Goal: Task Accomplishment & Management: Complete application form

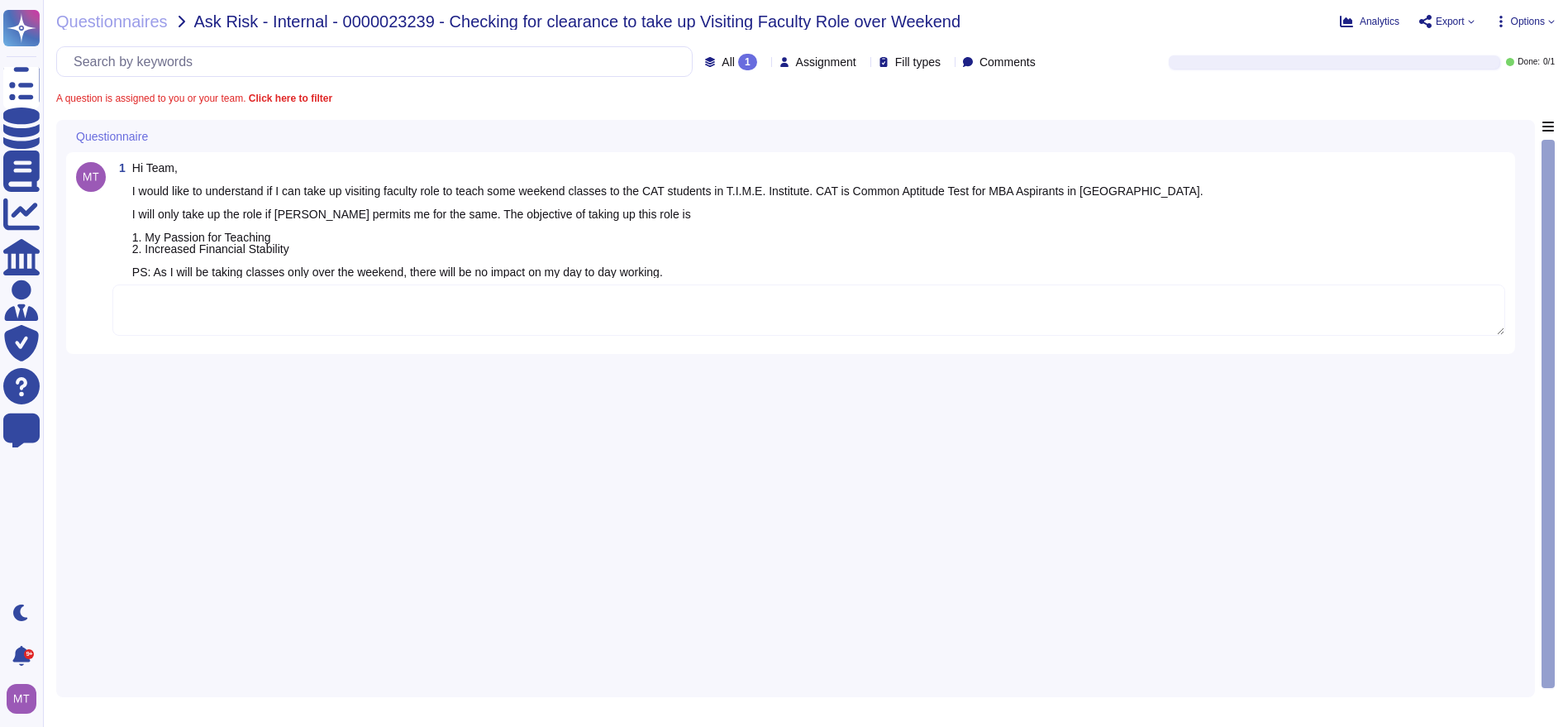
click at [235, 305] on textarea at bounding box center [809, 310] width 1393 height 51
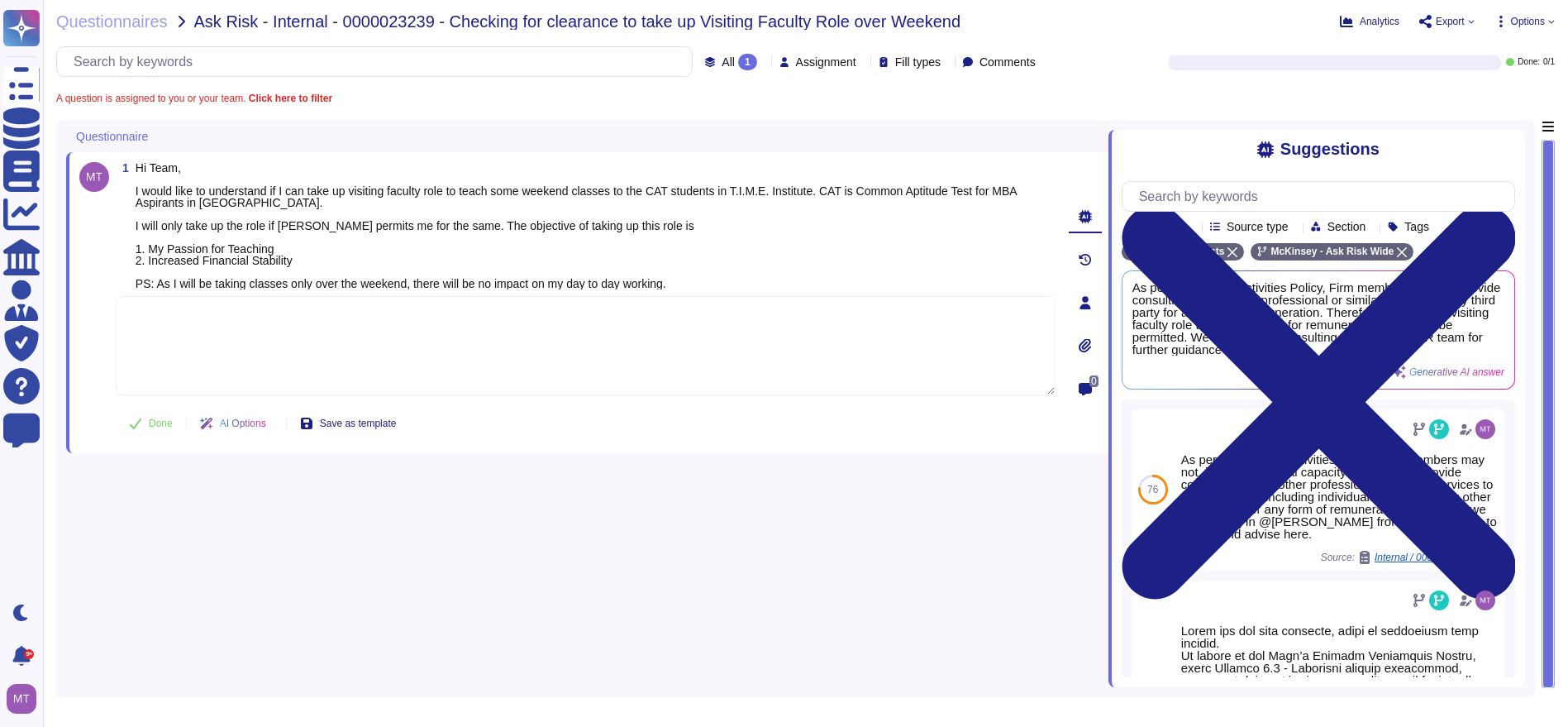
paste textarea "McKinsey reports its carbon footprint in absolute terms. However, as we have an…"
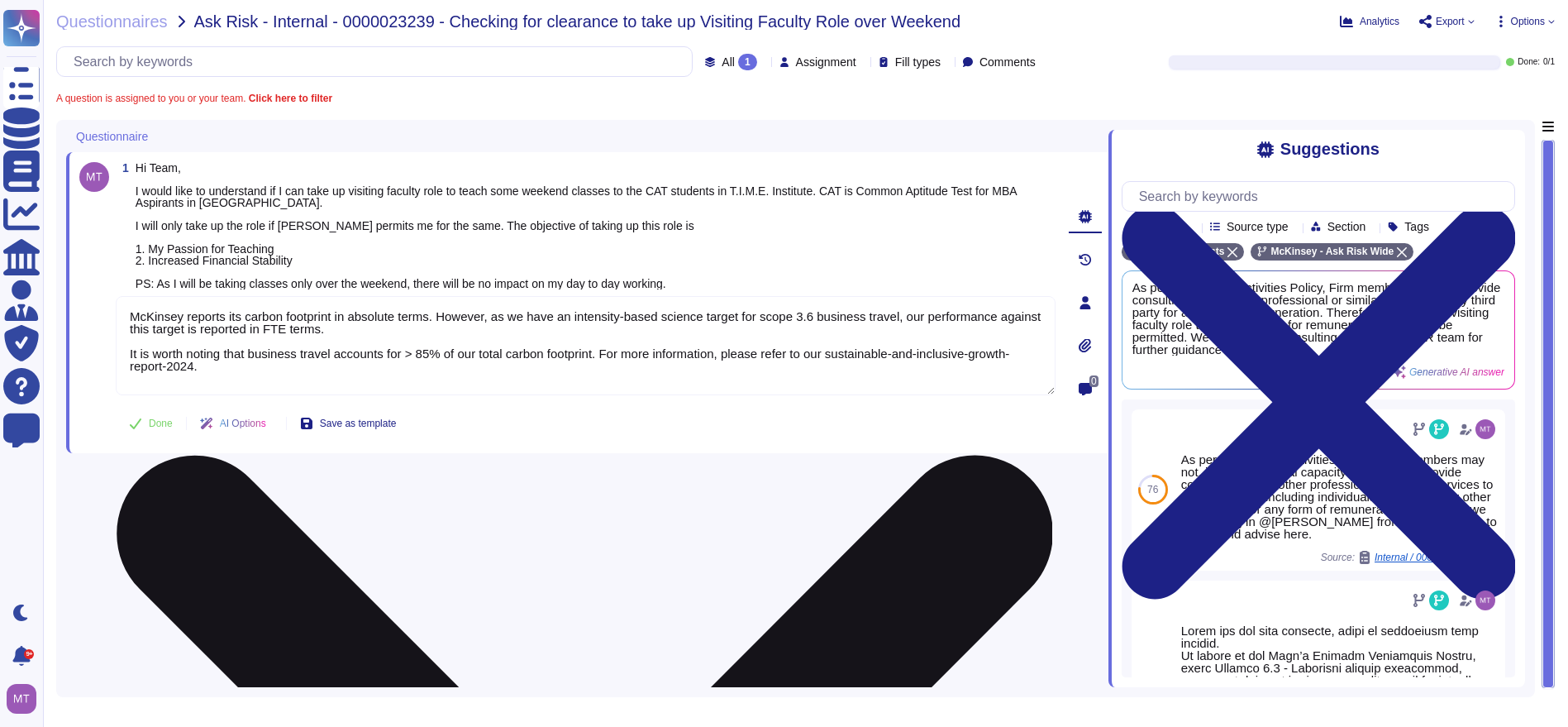
type textarea "McKinsey reports its carbon footprint in absolute terms. However, as we have an…"
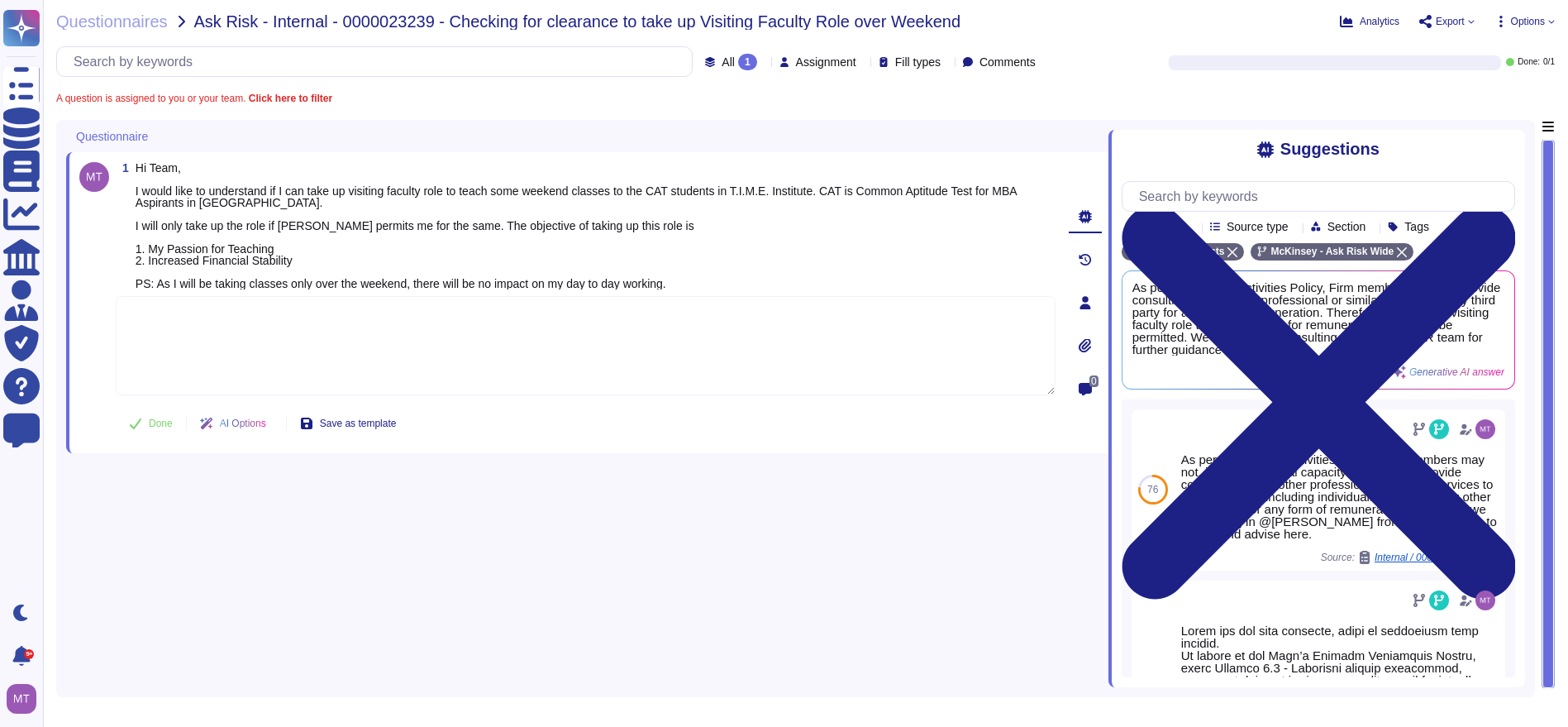
paste textarea "For your awareness, we are sharing with you the Firm's Outside Activities Polic…"
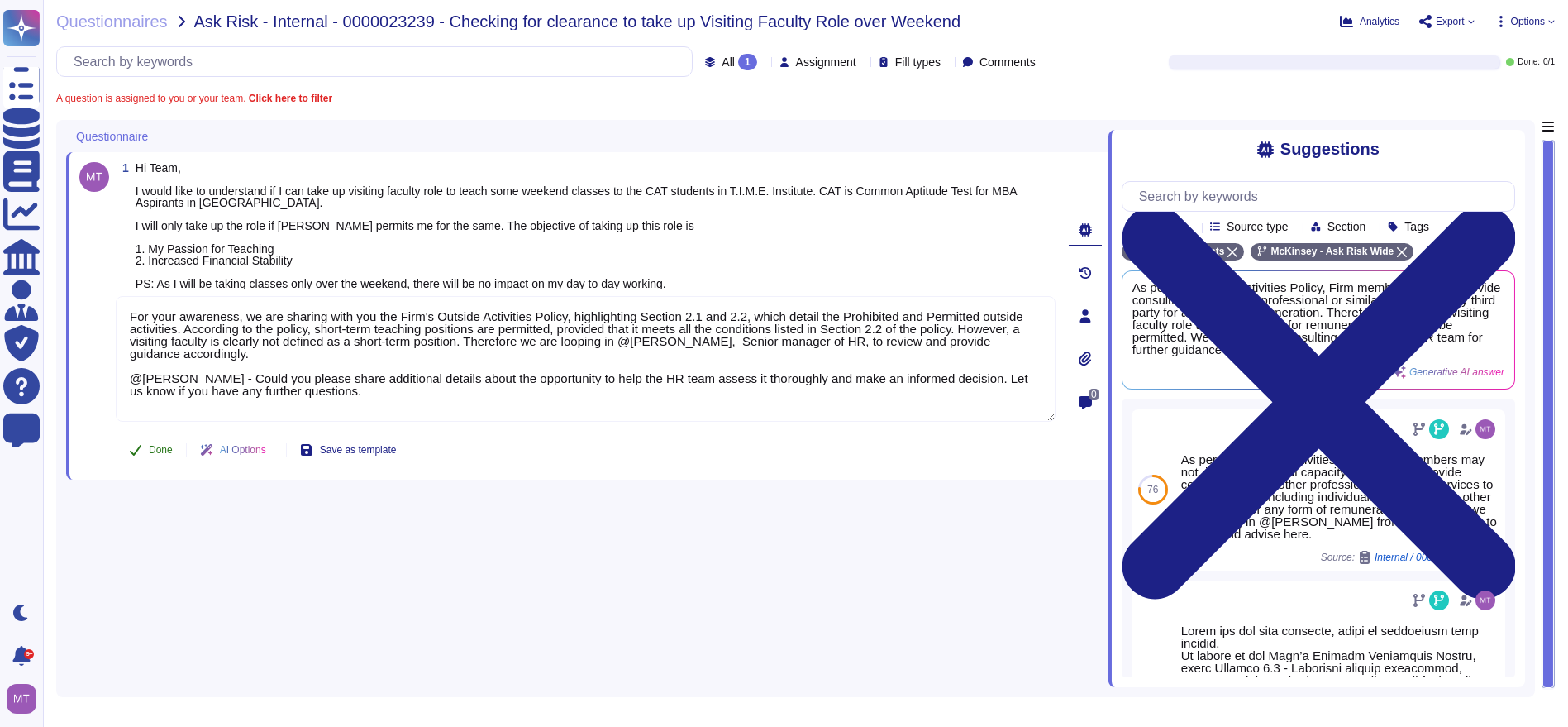
type textarea "For your awareness, we are sharing with you the Firm's Outside Activities Polic…"
click at [161, 444] on span "Done" at bounding box center [160, 449] width 24 height 10
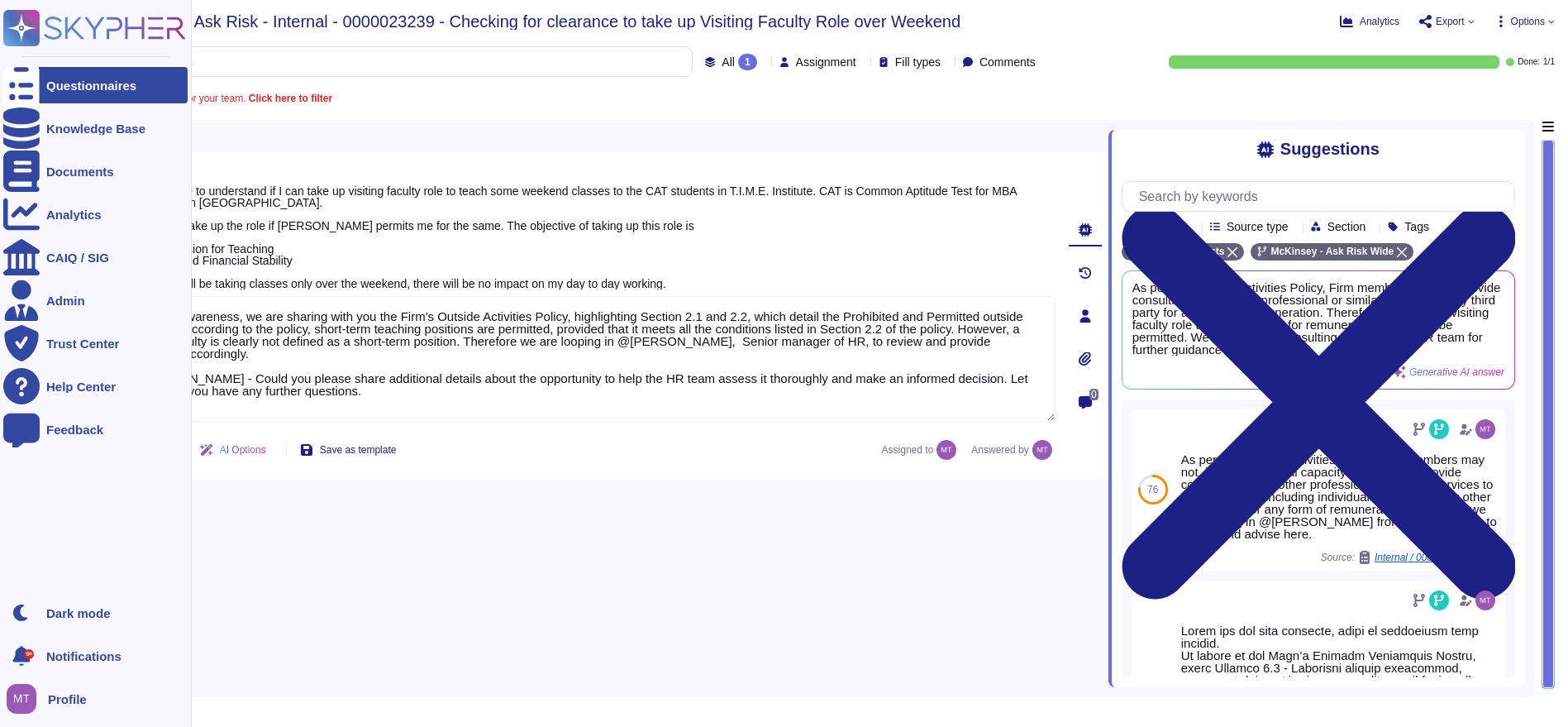
click at [50, 79] on div "Questionnaires" at bounding box center [91, 85] width 90 height 12
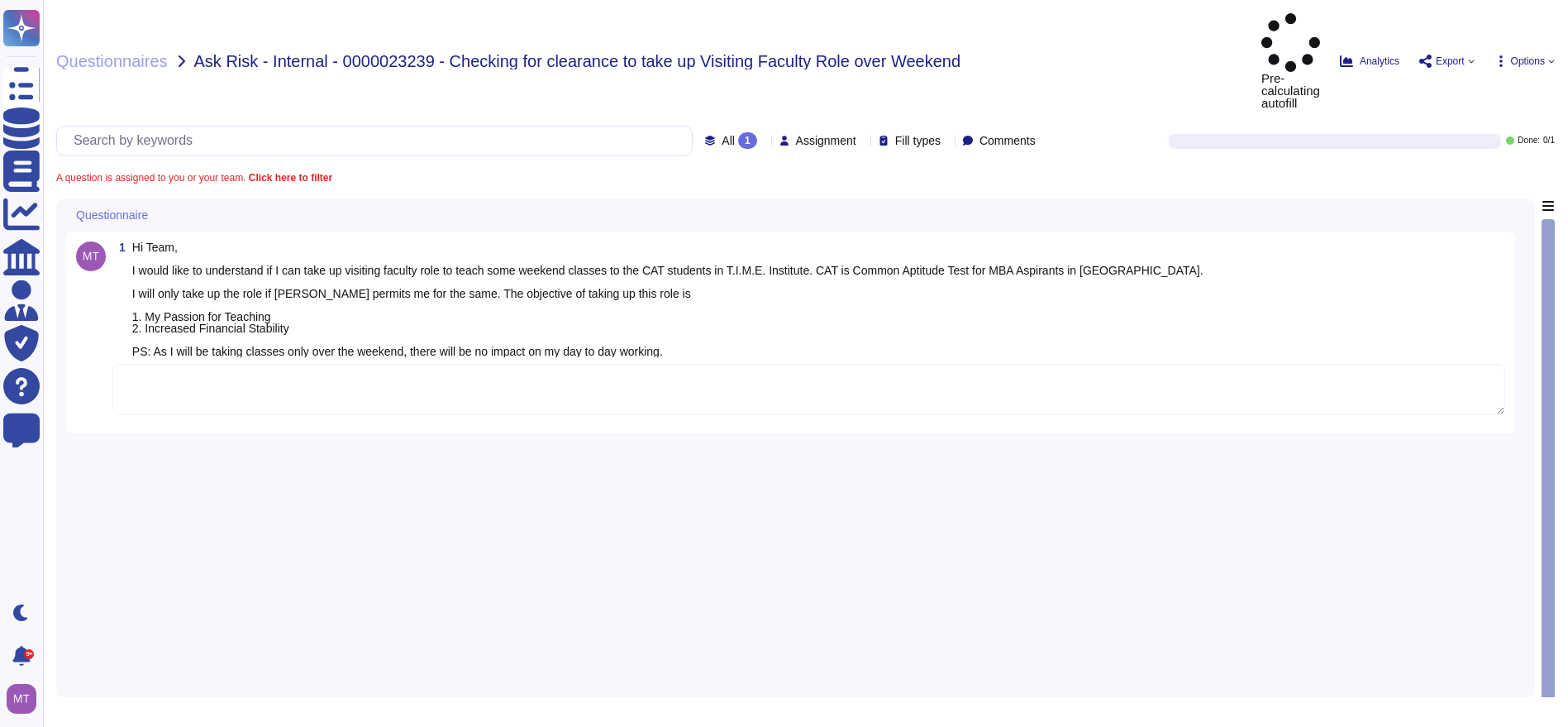
click at [255, 364] on textarea at bounding box center [809, 389] width 1393 height 51
click at [219, 364] on textarea at bounding box center [809, 389] width 1393 height 51
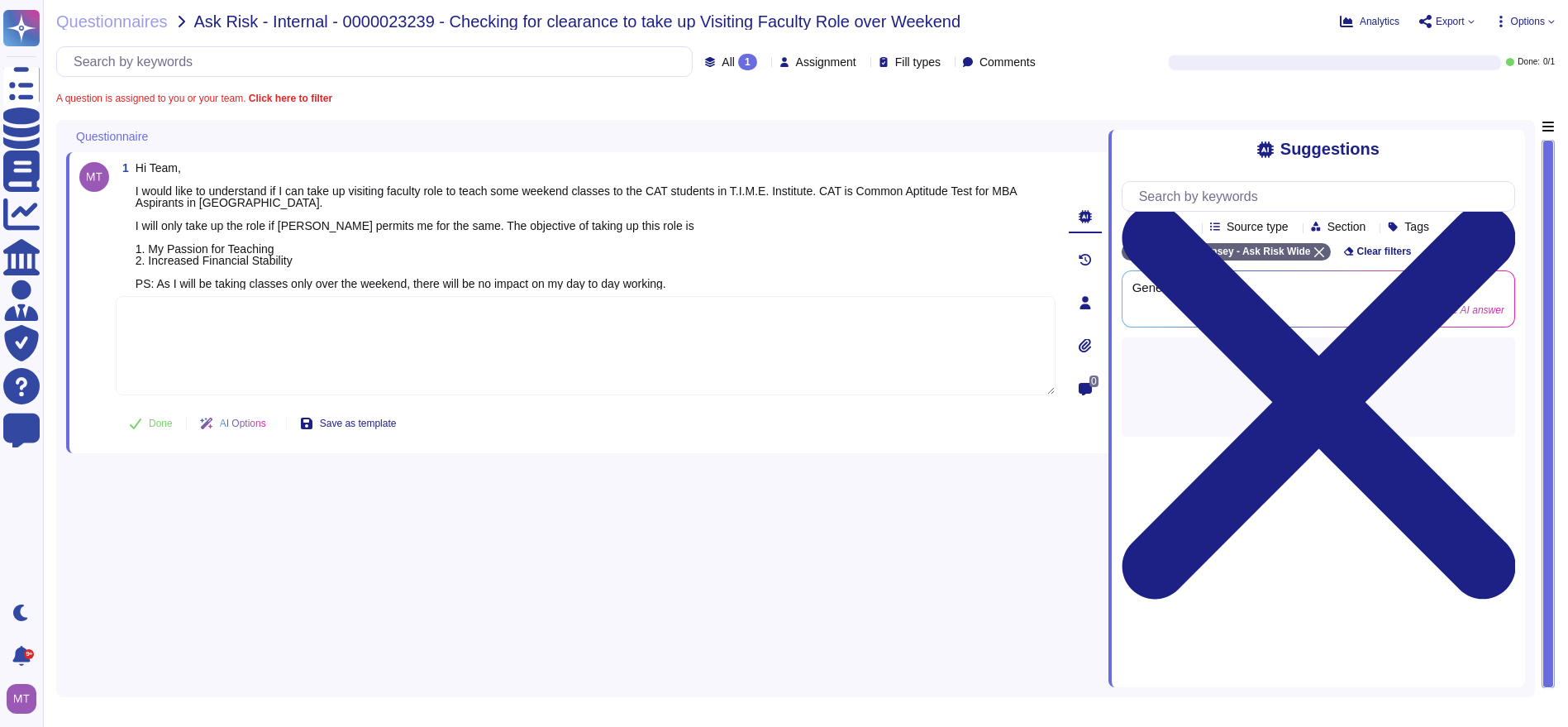
paste textarea "For your awareness, we are sharing with you the Firm's Outside Activities Polic…"
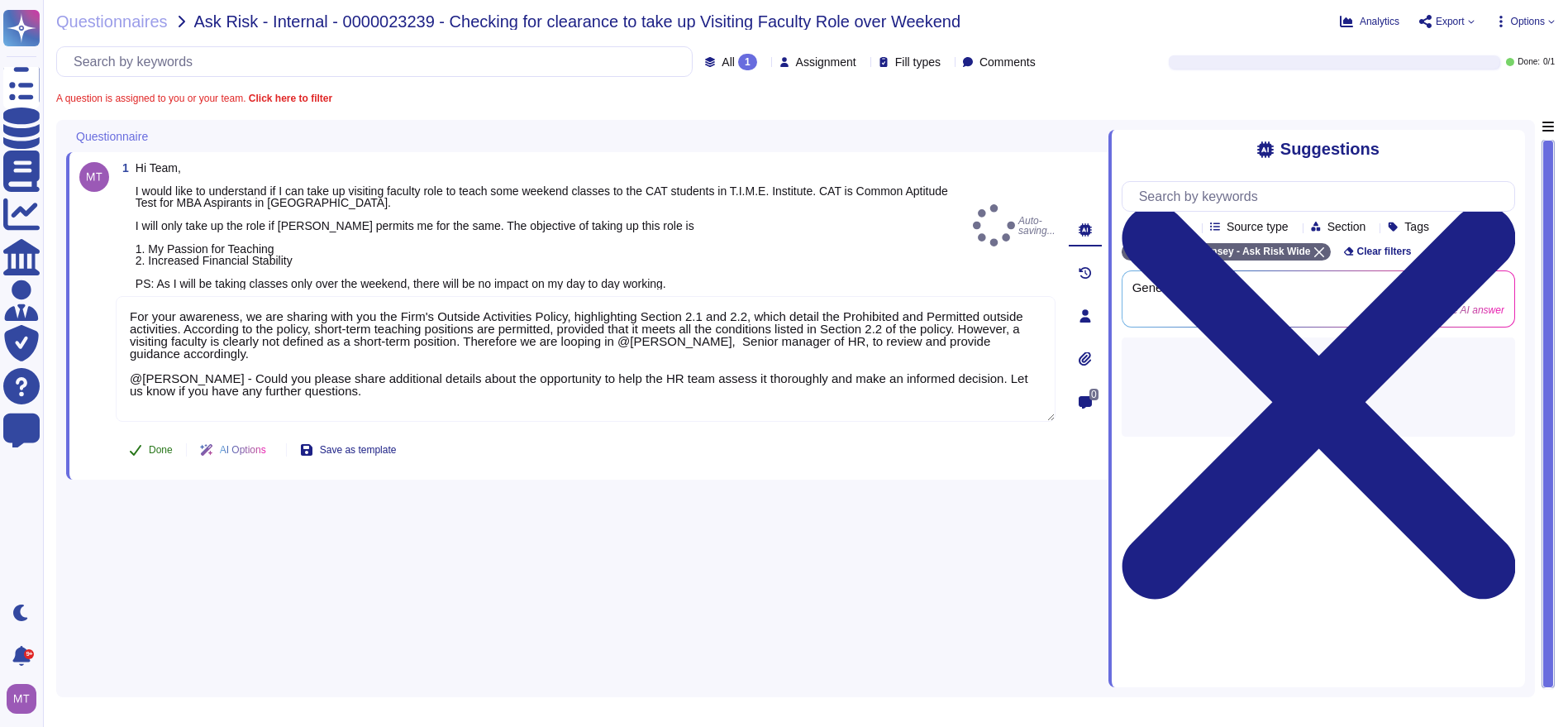
type textarea "For your awareness, we are sharing with you the Firm's Outside Activities Polic…"
click at [153, 451] on span "Done" at bounding box center [160, 449] width 24 height 10
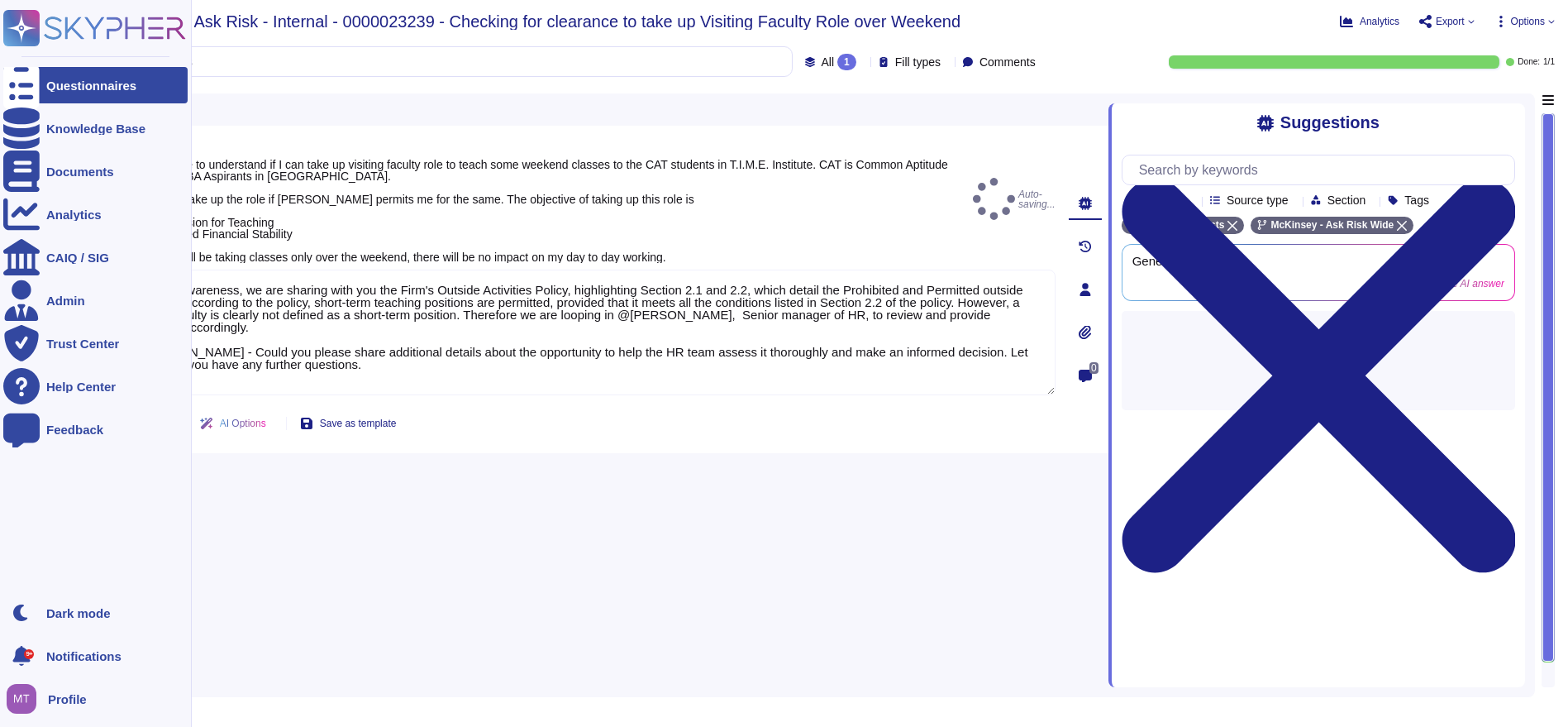
click at [29, 83] on icon at bounding box center [21, 85] width 36 height 49
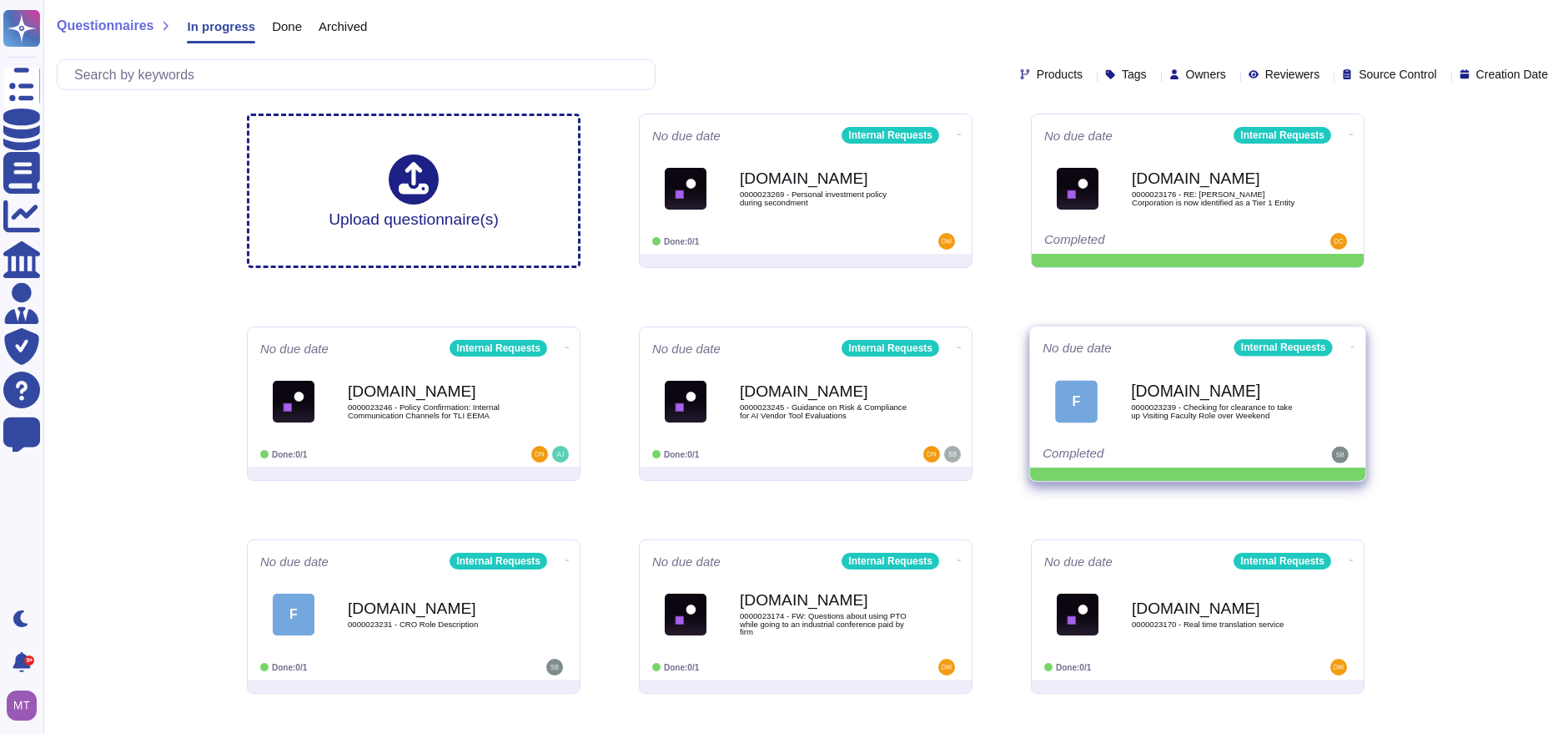
click at [1351, 345] on icon at bounding box center [1352, 347] width 3 height 4
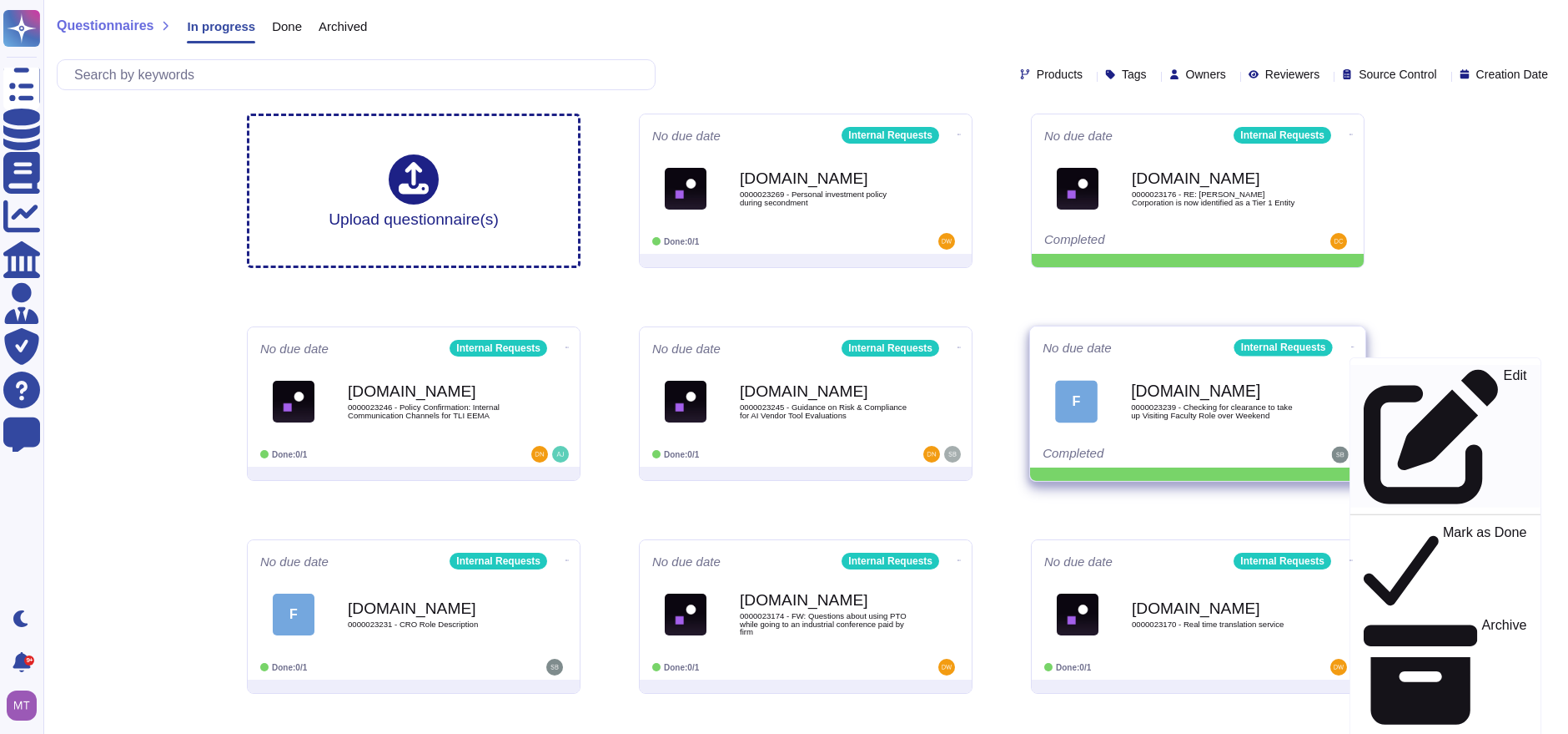
click at [1504, 369] on p "Edit" at bounding box center [1515, 436] width 23 height 135
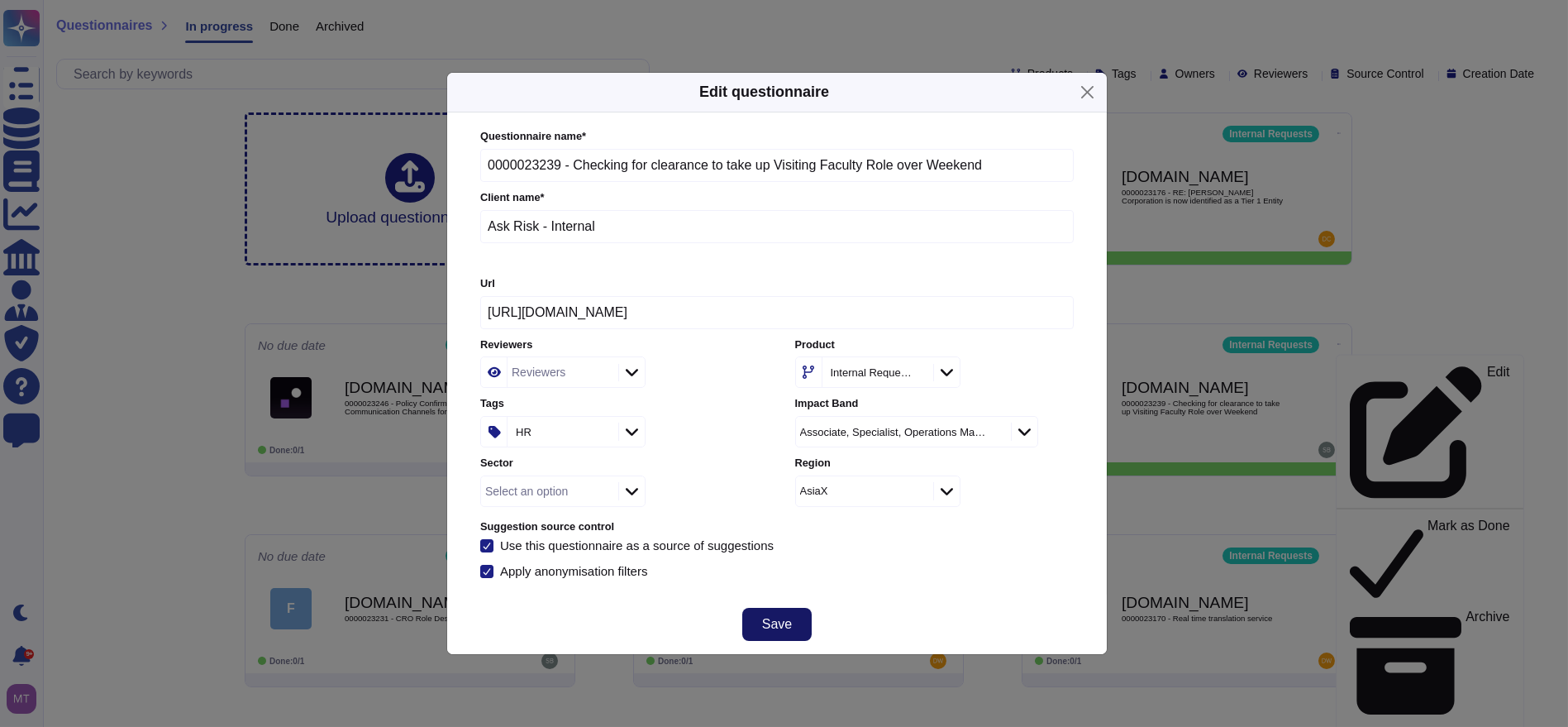
drag, startPoint x: 779, startPoint y: 619, endPoint x: 784, endPoint y: 605, distance: 14.9
click at [780, 618] on span "Save" at bounding box center [776, 624] width 29 height 13
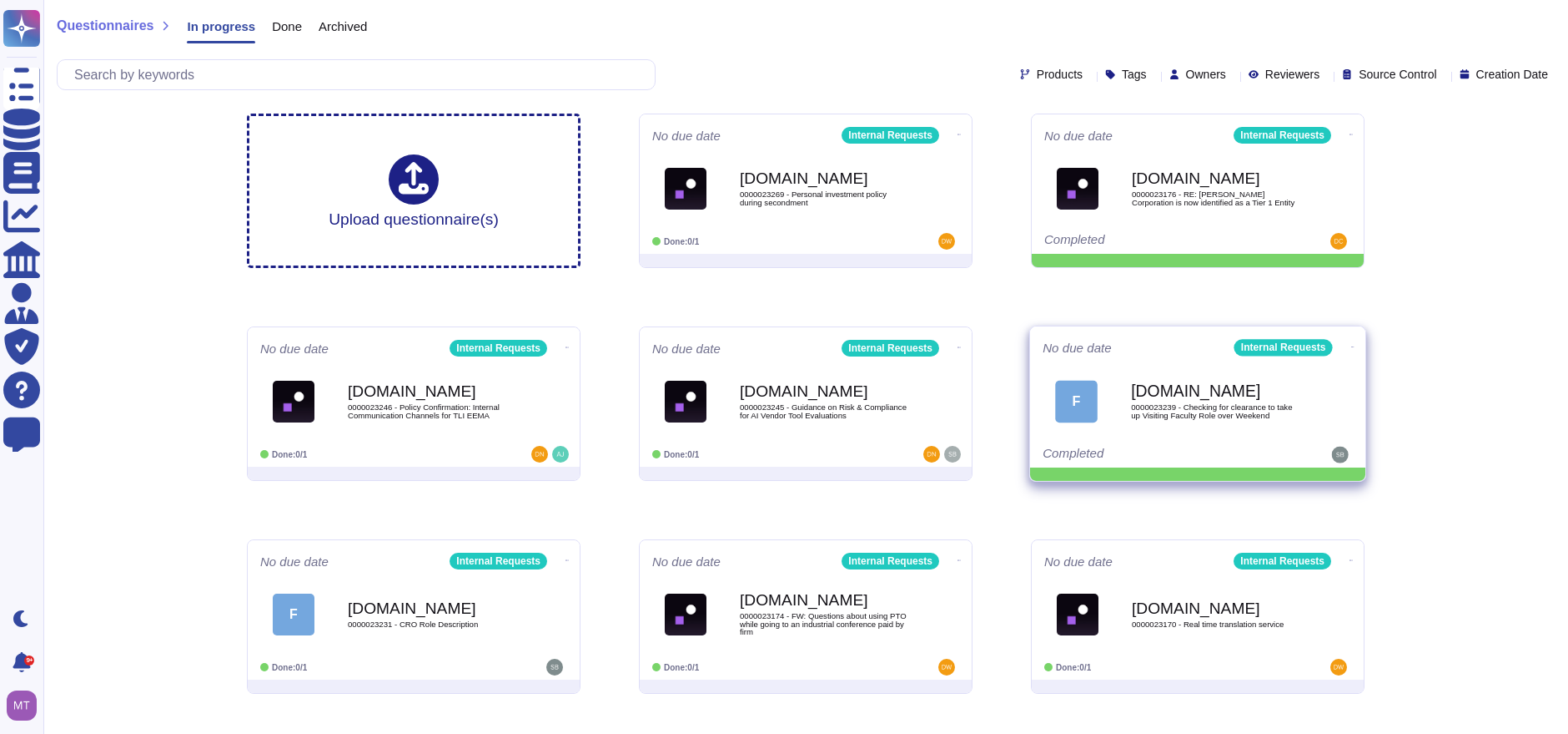
click at [1351, 345] on icon at bounding box center [1352, 347] width 3 height 4
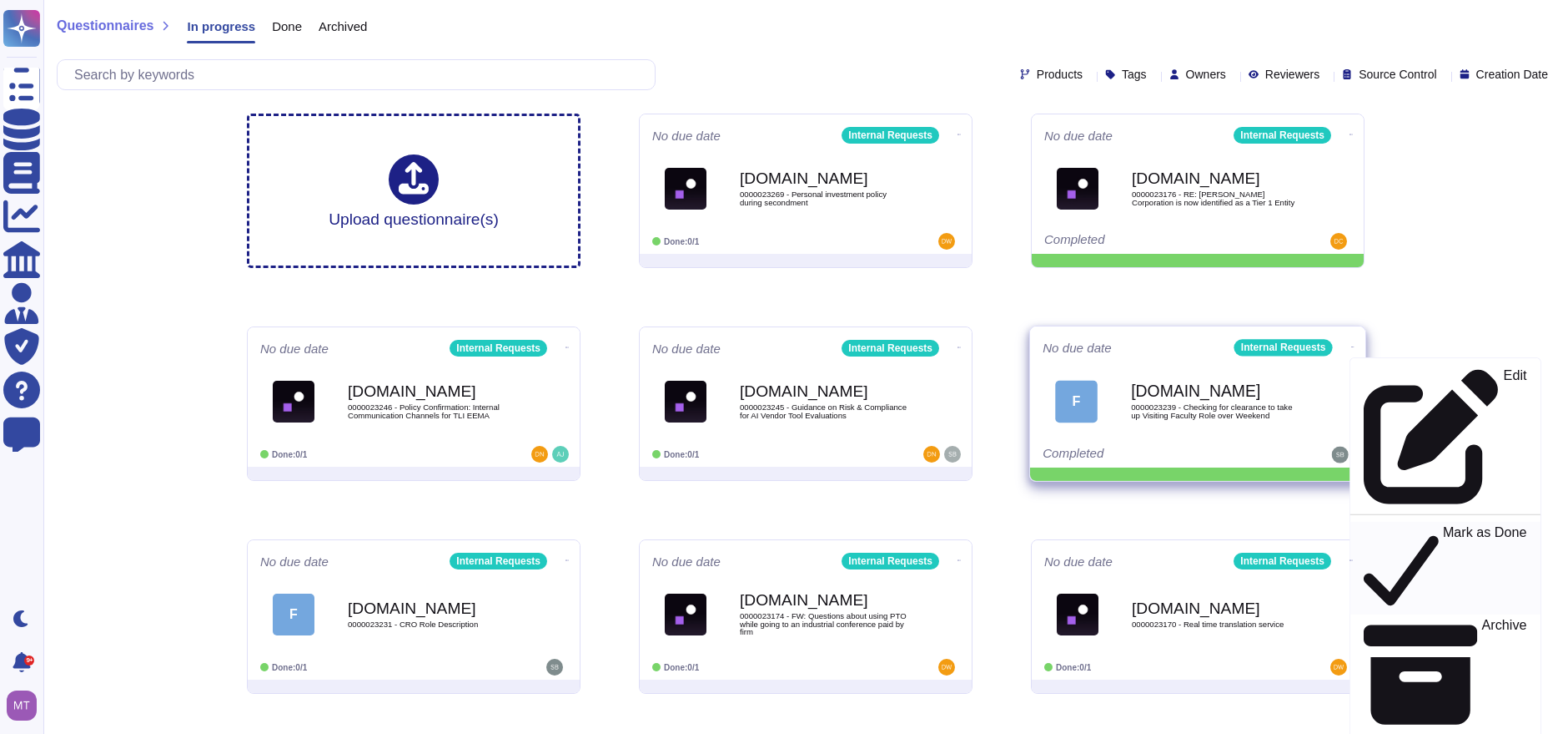
click at [1443, 526] on p "Mark as Done" at bounding box center [1485, 568] width 84 height 86
